Goal: Find specific page/section: Find specific page/section

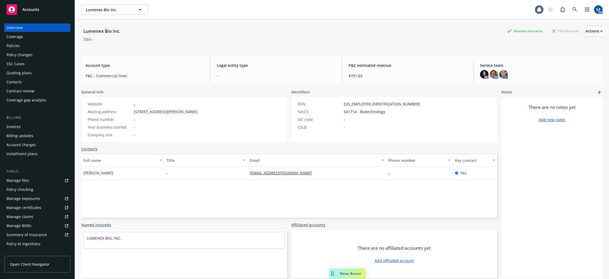
click at [26, 46] on div "Policies" at bounding box center [37, 46] width 62 height 9
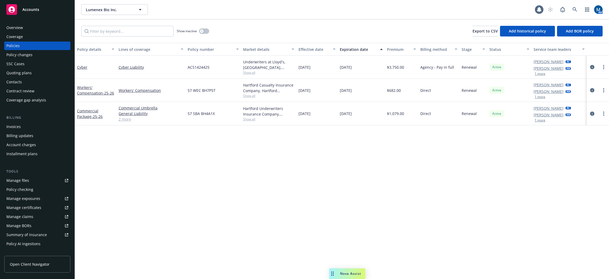
click at [37, 10] on span "Accounts" at bounding box center [30, 9] width 17 height 4
